Goal: Information Seeking & Learning: Check status

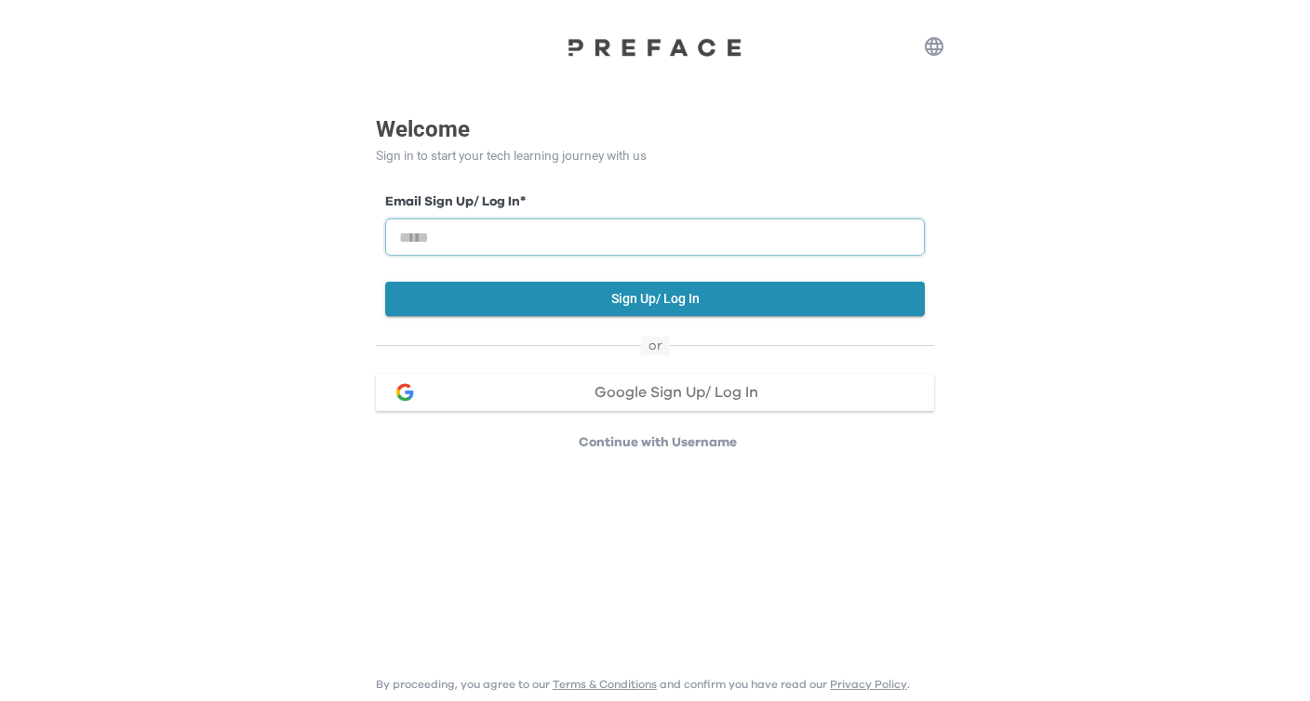
click at [745, 241] on input "email" at bounding box center [654, 237] width 539 height 37
type input "**********"
click at [752, 299] on button "Sign Up/ Log In" at bounding box center [654, 299] width 539 height 34
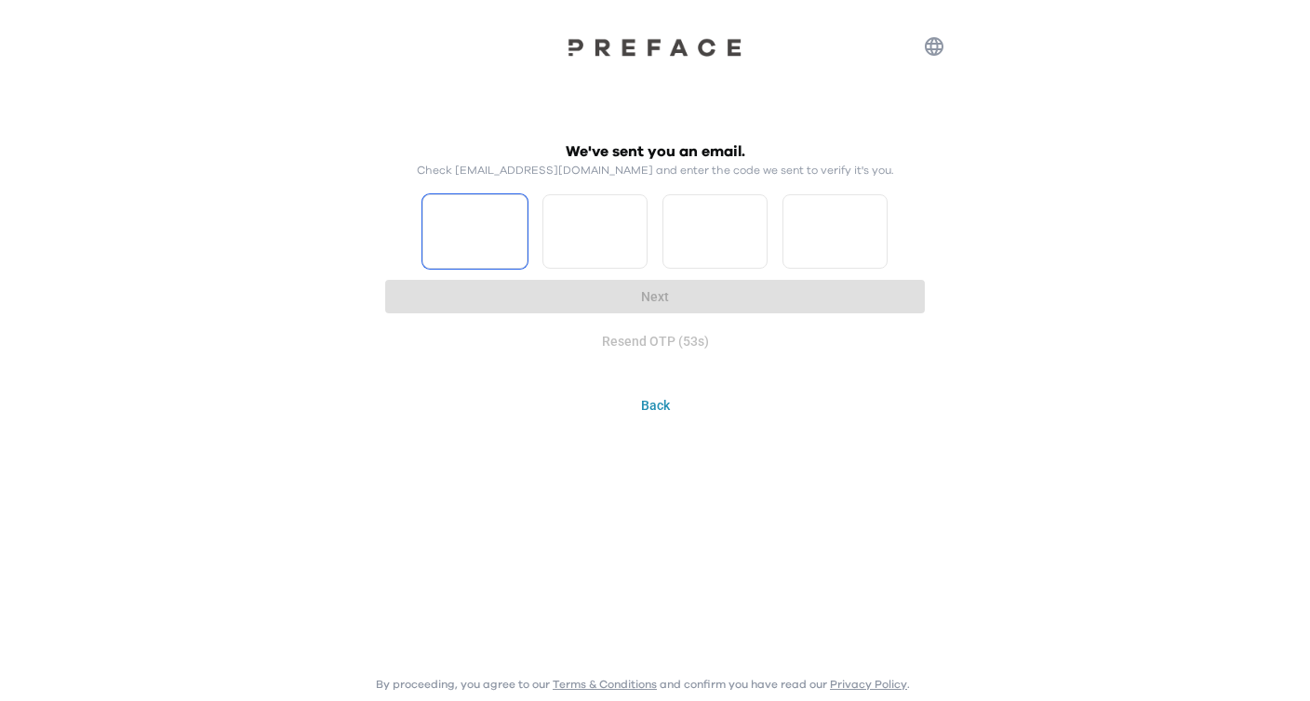
click at [477, 227] on input "Please enter OTP character 1" at bounding box center [474, 231] width 105 height 74
type input "*"
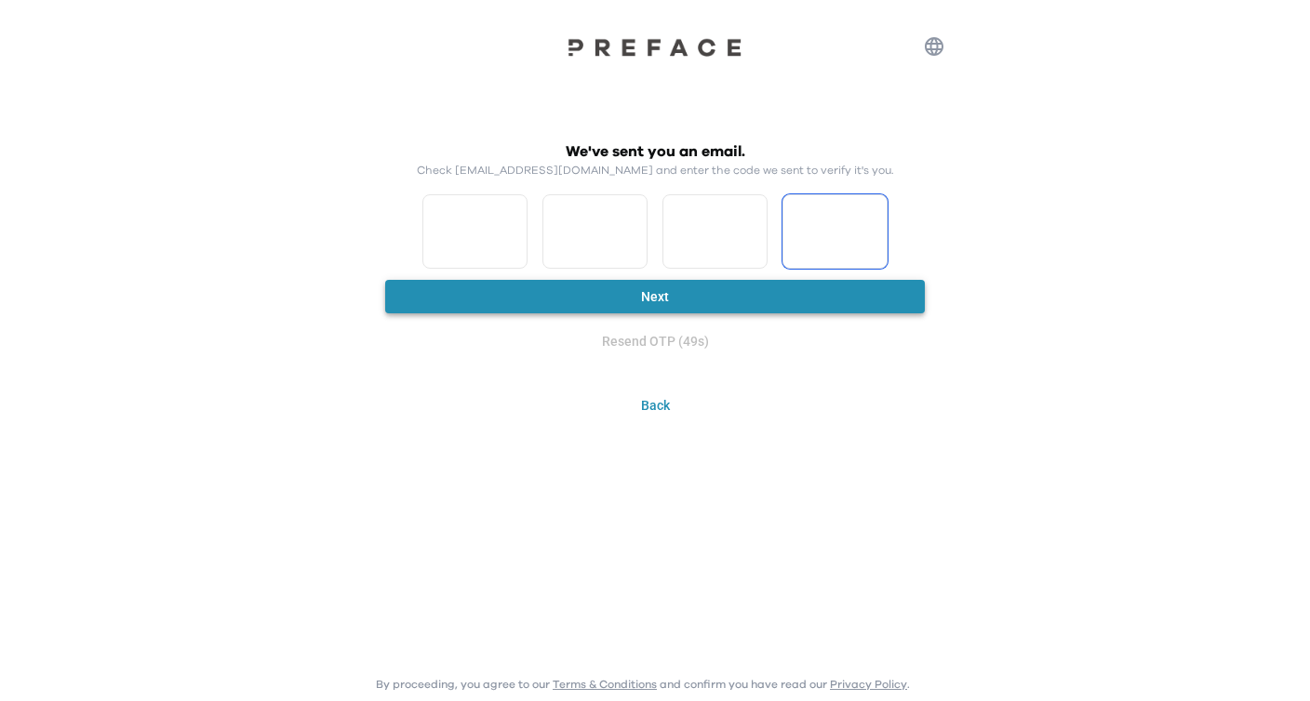
type input "*"
click at [654, 302] on button "Next" at bounding box center [654, 297] width 539 height 34
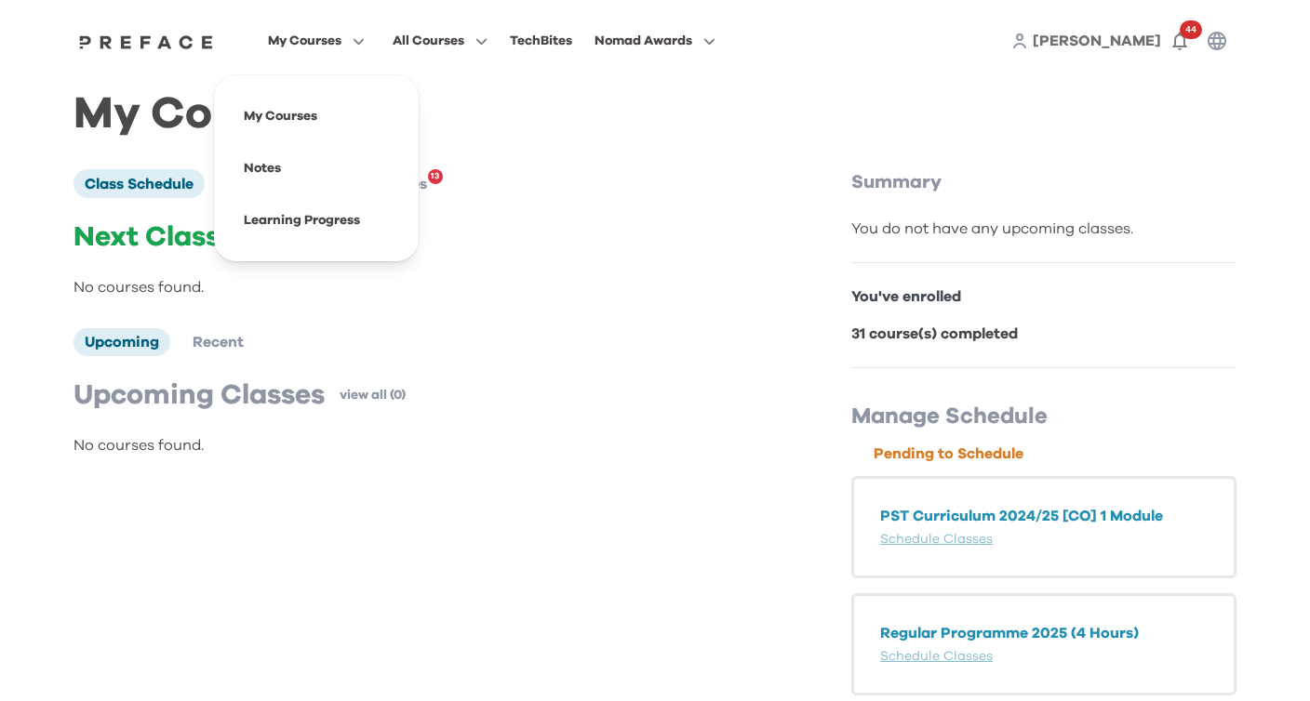
click at [355, 33] on button "My Courses" at bounding box center [316, 41] width 108 height 24
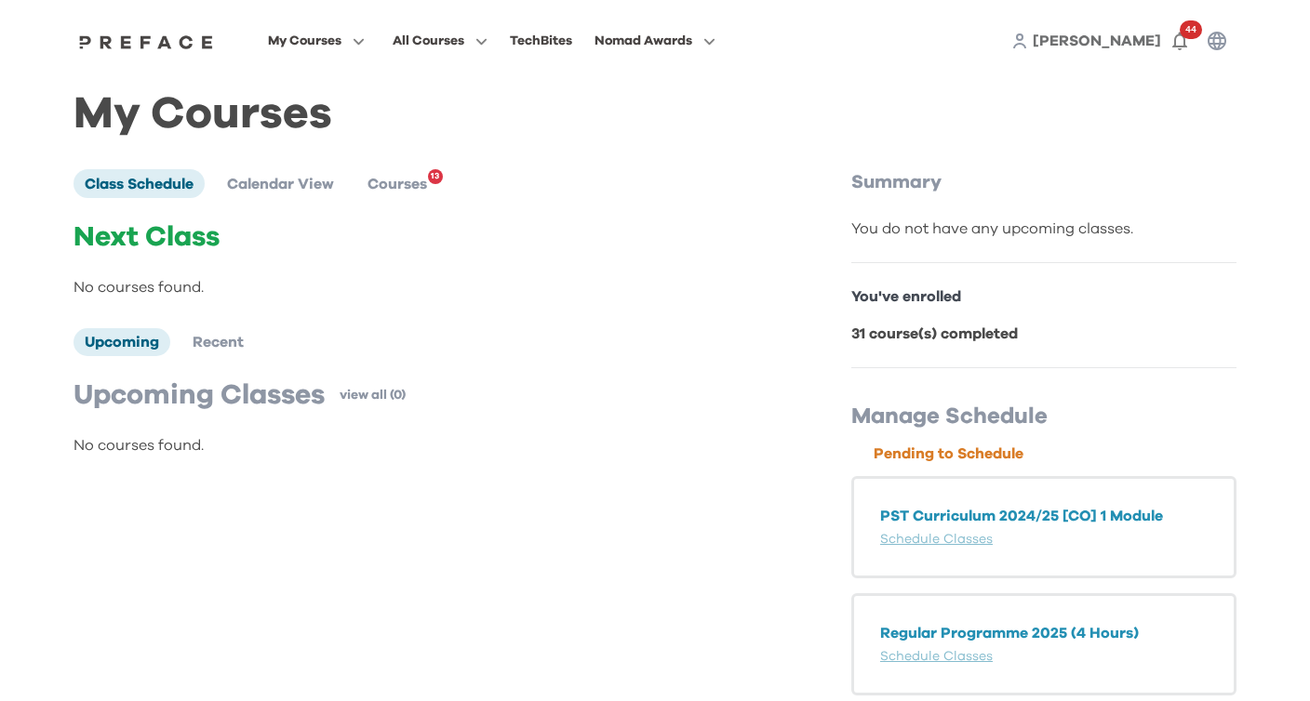
click at [1138, 47] on span "[PERSON_NAME]" at bounding box center [1096, 40] width 128 height 15
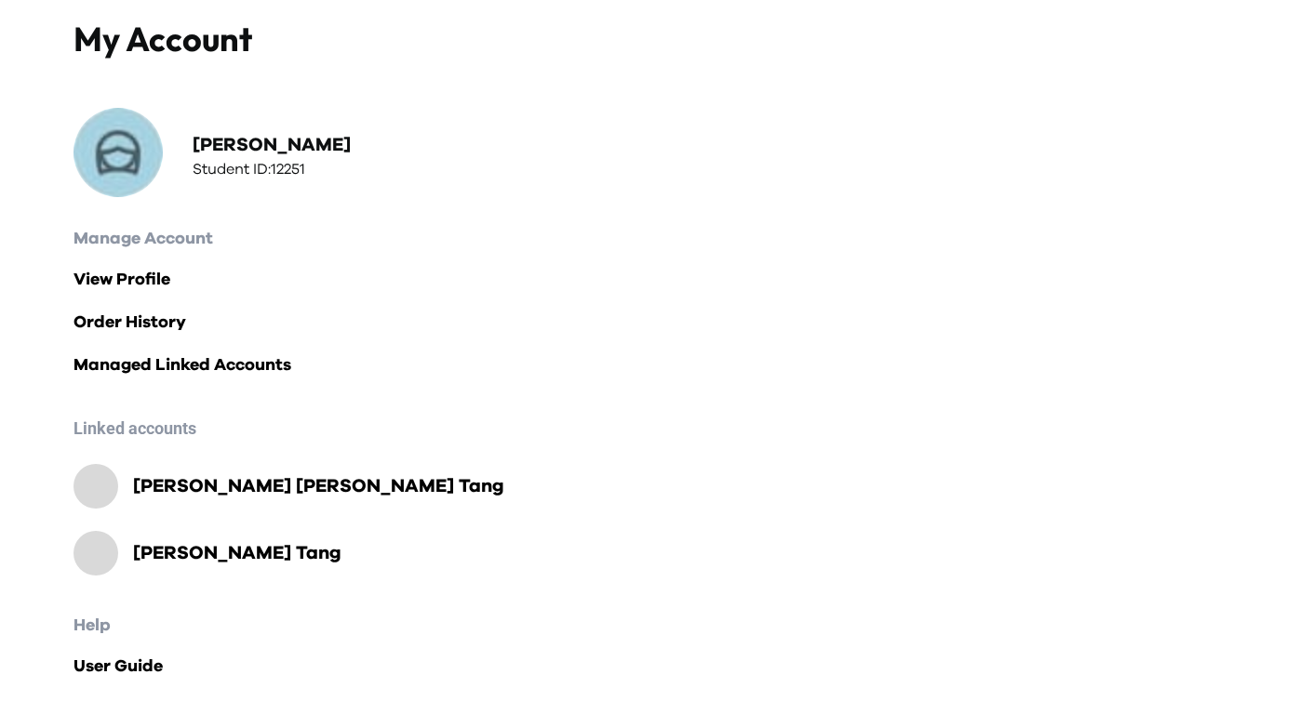
scroll to position [125, 0]
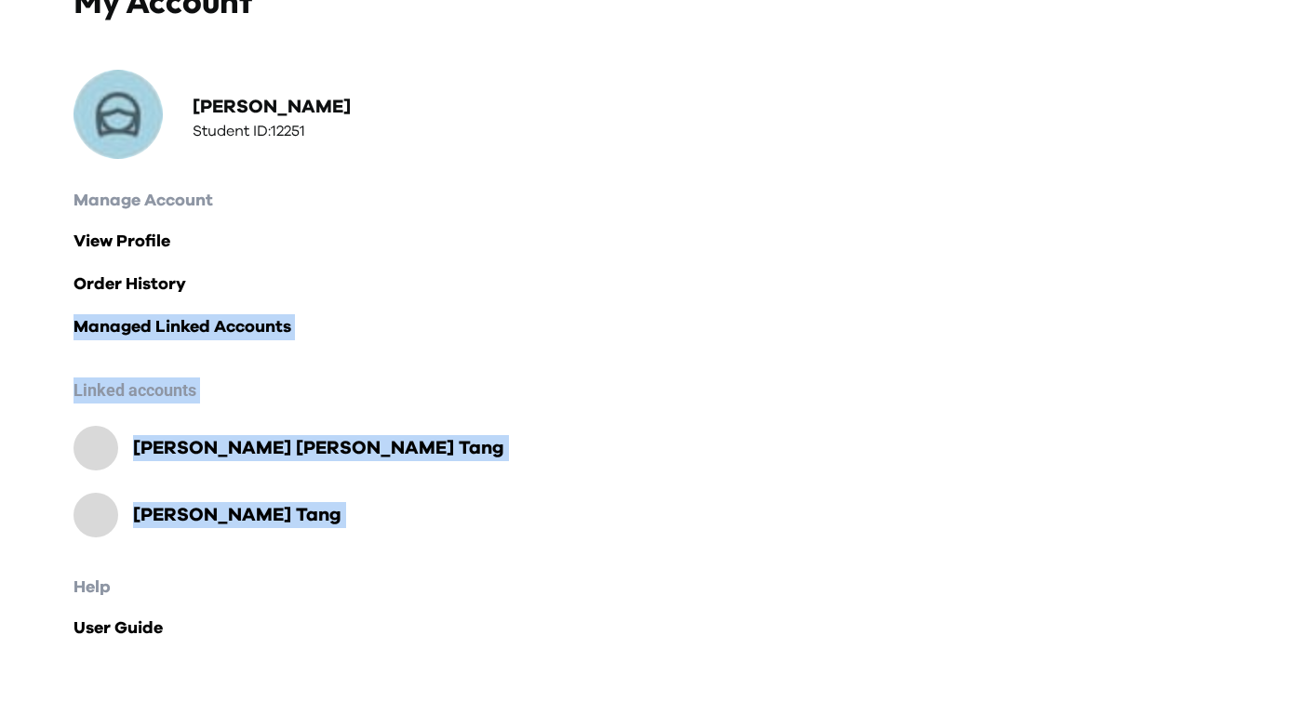
drag, startPoint x: 640, startPoint y: 303, endPoint x: 510, endPoint y: 552, distance: 280.4
click at [510, 552] on div "My Account jamie yan Student ID: 12251 Manage Account View Profile Order Histor…" at bounding box center [655, 329] width 1191 height 743
click at [459, 566] on div "My Account jamie yan Student ID: 12251 Manage Account View Profile Order Histor…" at bounding box center [655, 329] width 1191 height 743
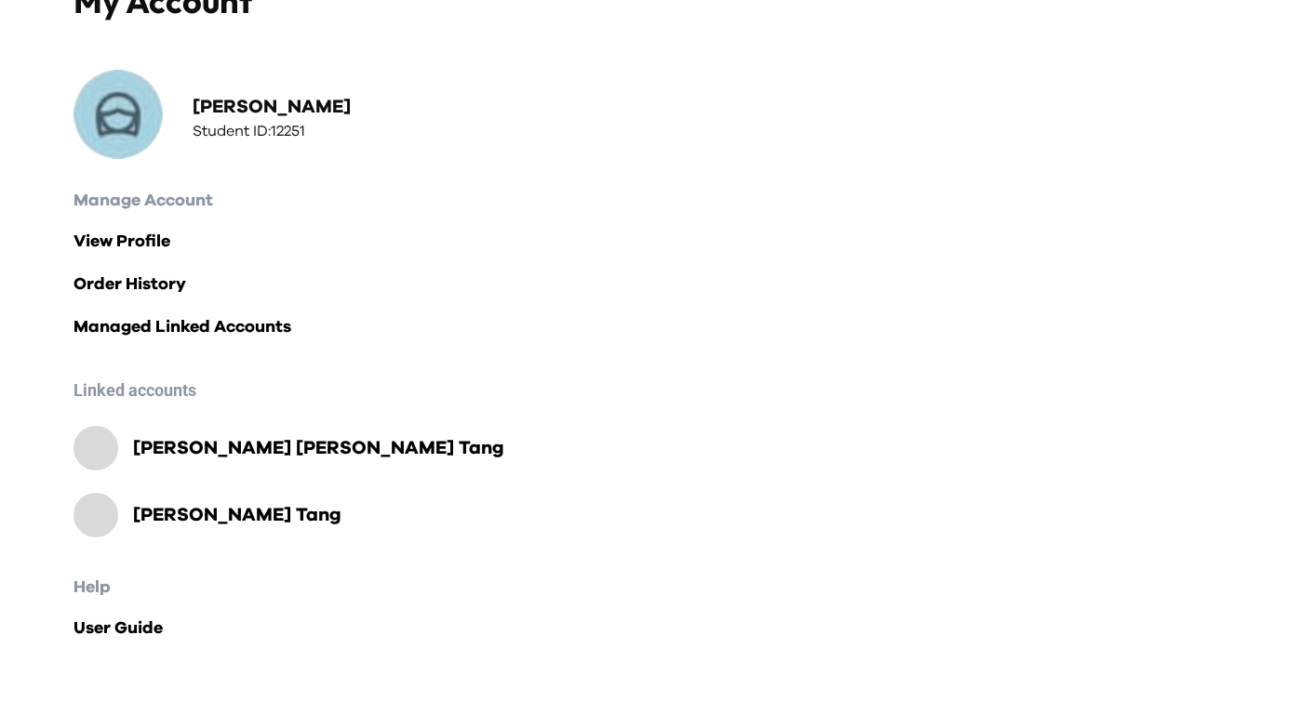
click at [104, 509] on div at bounding box center [95, 515] width 45 height 45
click at [210, 511] on h2 "Yin Nam Ethan Tang" at bounding box center [237, 515] width 208 height 26
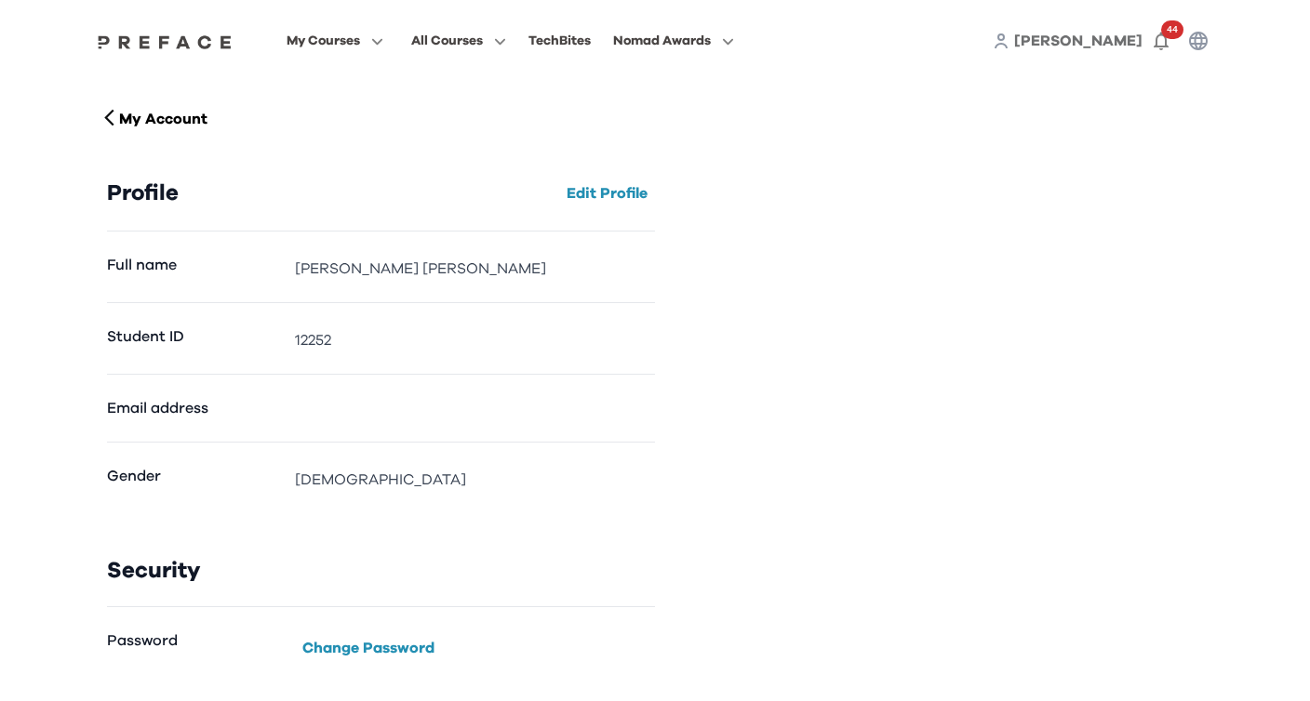
scroll to position [7, 0]
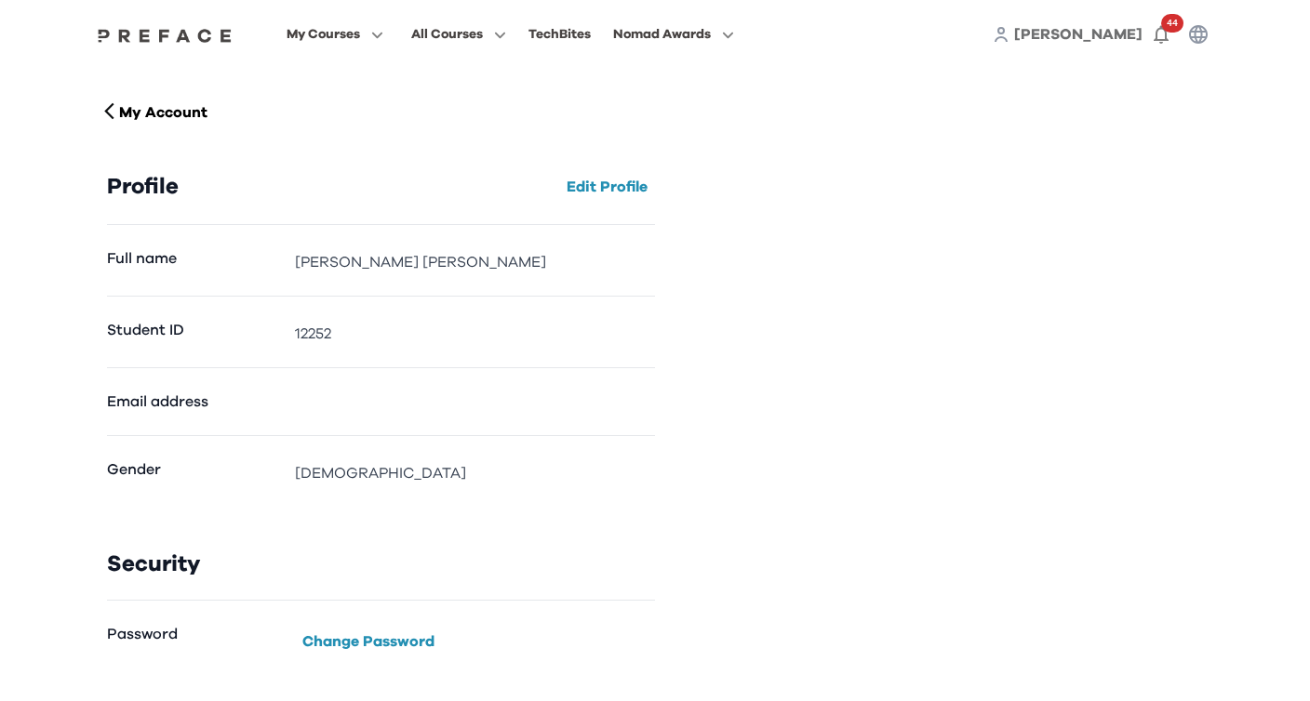
click at [1125, 31] on span "[PERSON_NAME]" at bounding box center [1078, 34] width 128 height 15
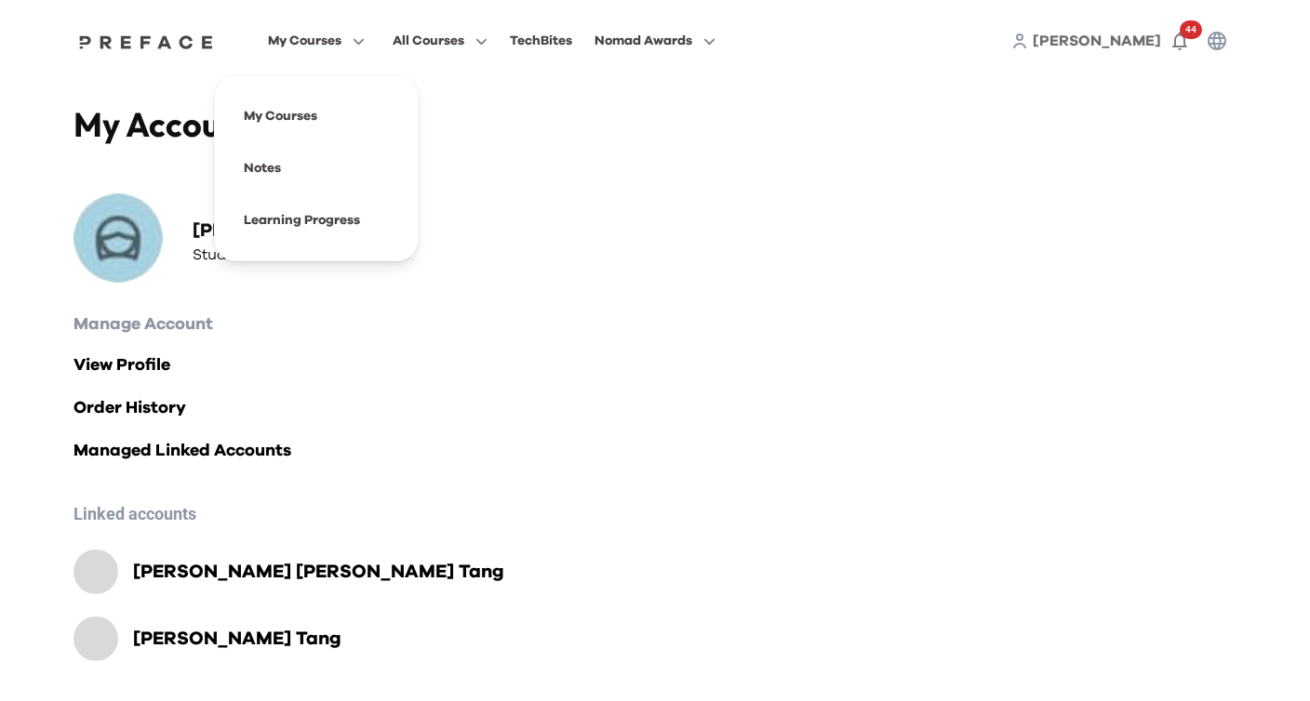
click at [328, 47] on span "My Courses" at bounding box center [304, 41] width 73 height 22
click at [304, 213] on span at bounding box center [316, 220] width 175 height 52
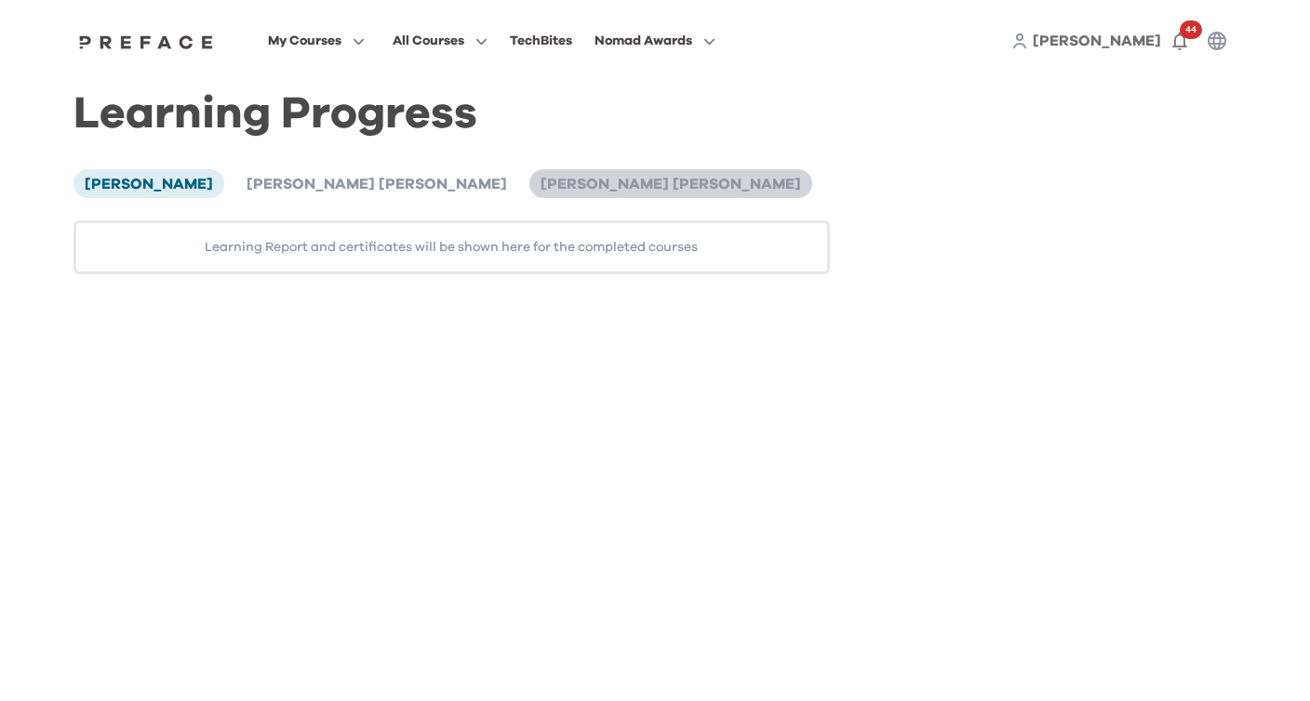
click at [540, 179] on span "[PERSON_NAME] [PERSON_NAME]" at bounding box center [670, 184] width 260 height 15
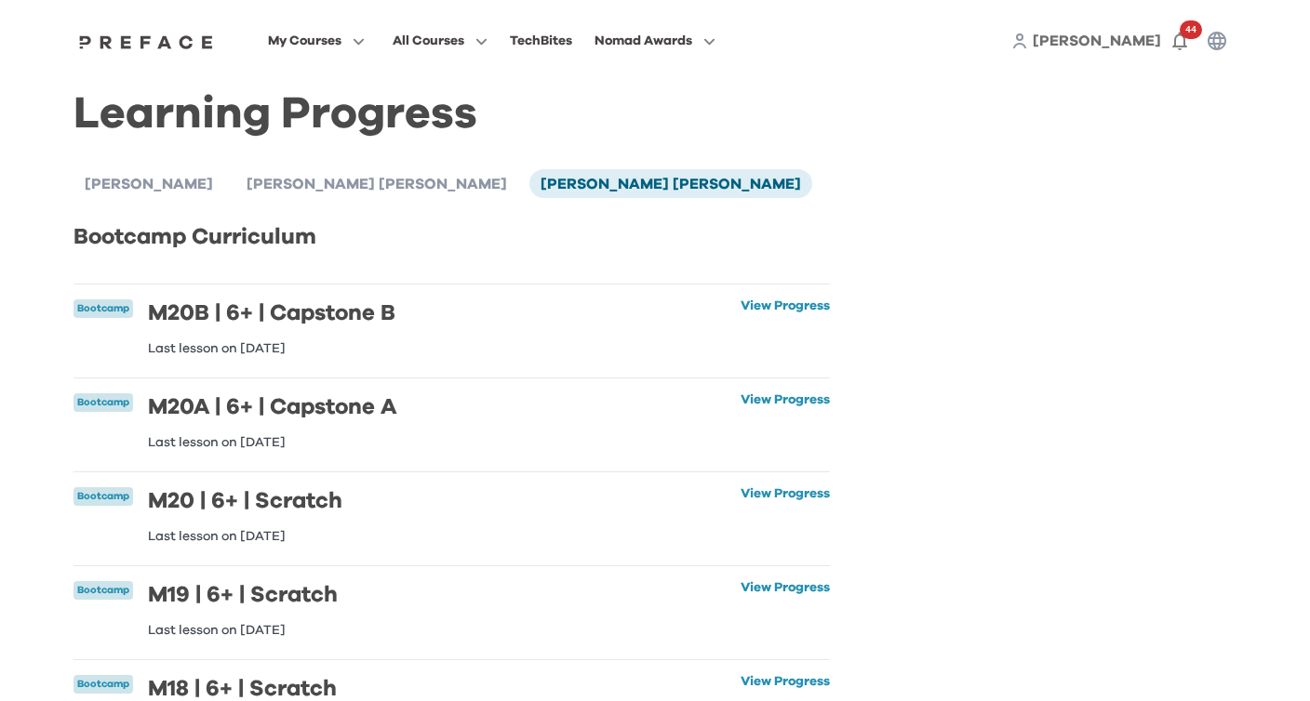
click at [315, 319] on h6 "M20B | 6+ | Capstone B" at bounding box center [271, 313] width 247 height 28
click at [761, 303] on link "View Progress" at bounding box center [784, 327] width 89 height 56
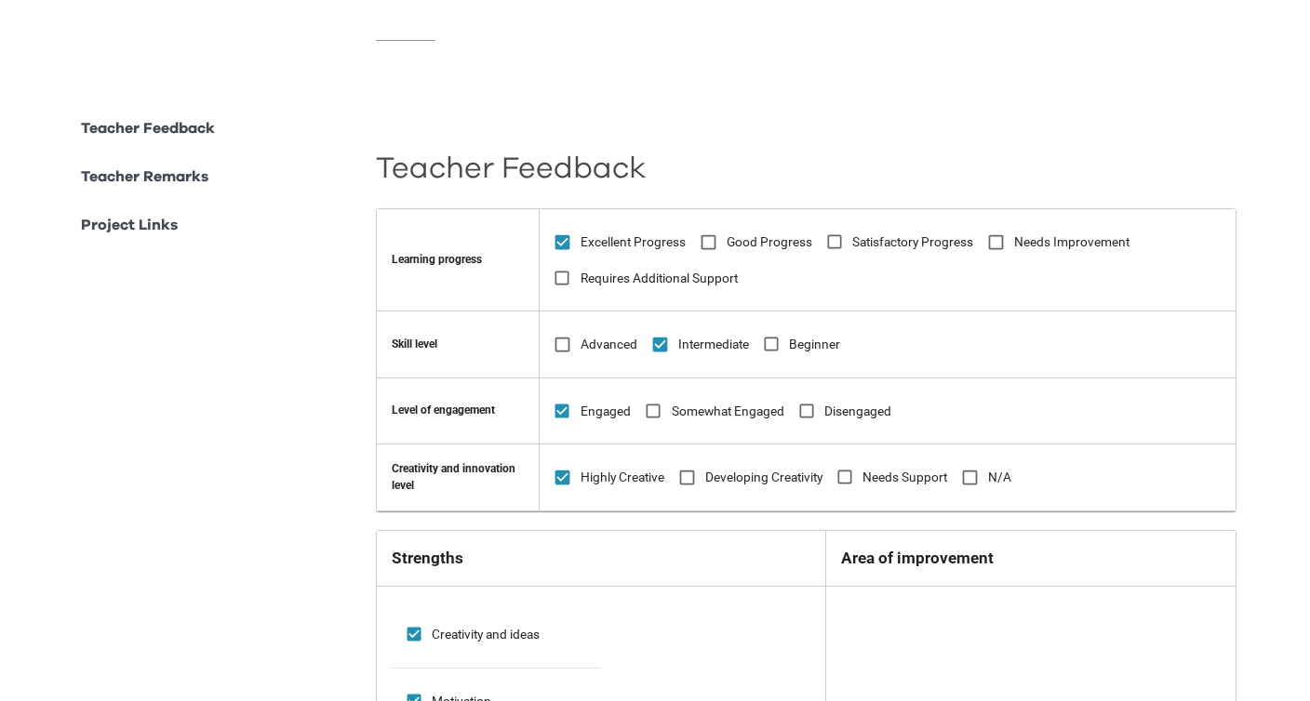
scroll to position [310, 0]
click at [630, 347] on span "Advanced" at bounding box center [608, 347] width 57 height 20
